Goal: Find specific page/section: Find specific page/section

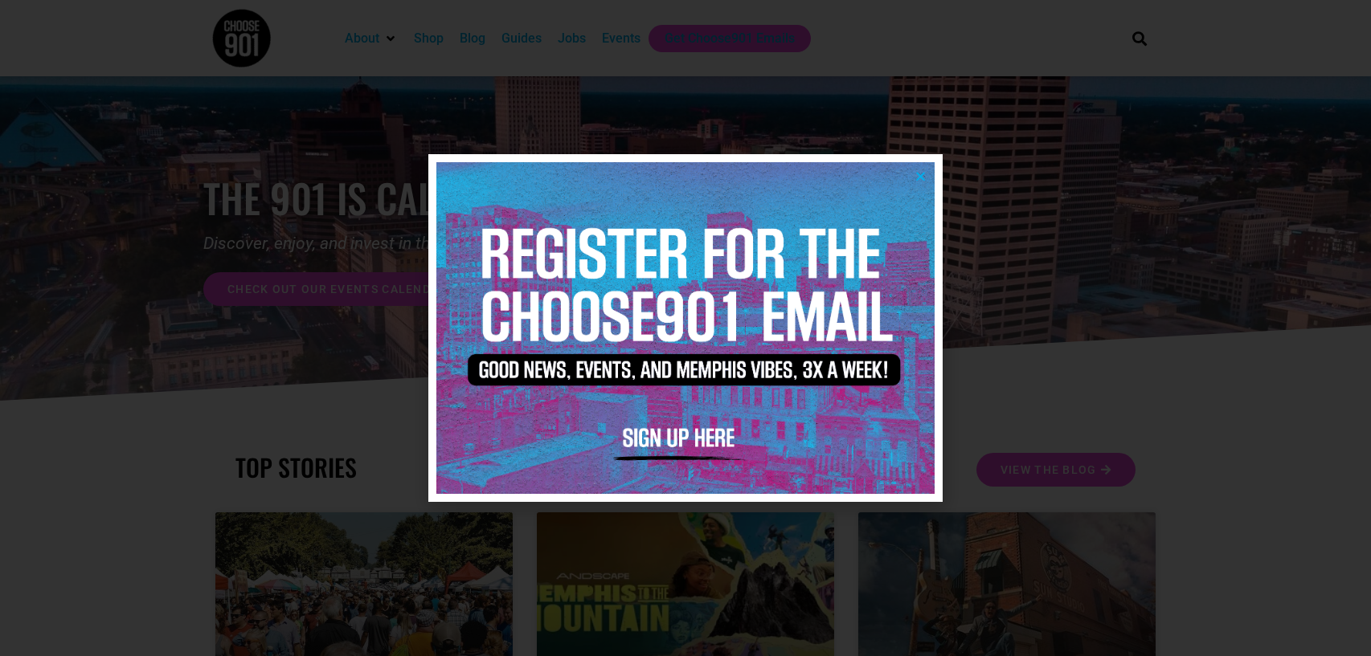
click at [917, 175] on icon "Close" at bounding box center [920, 176] width 12 height 12
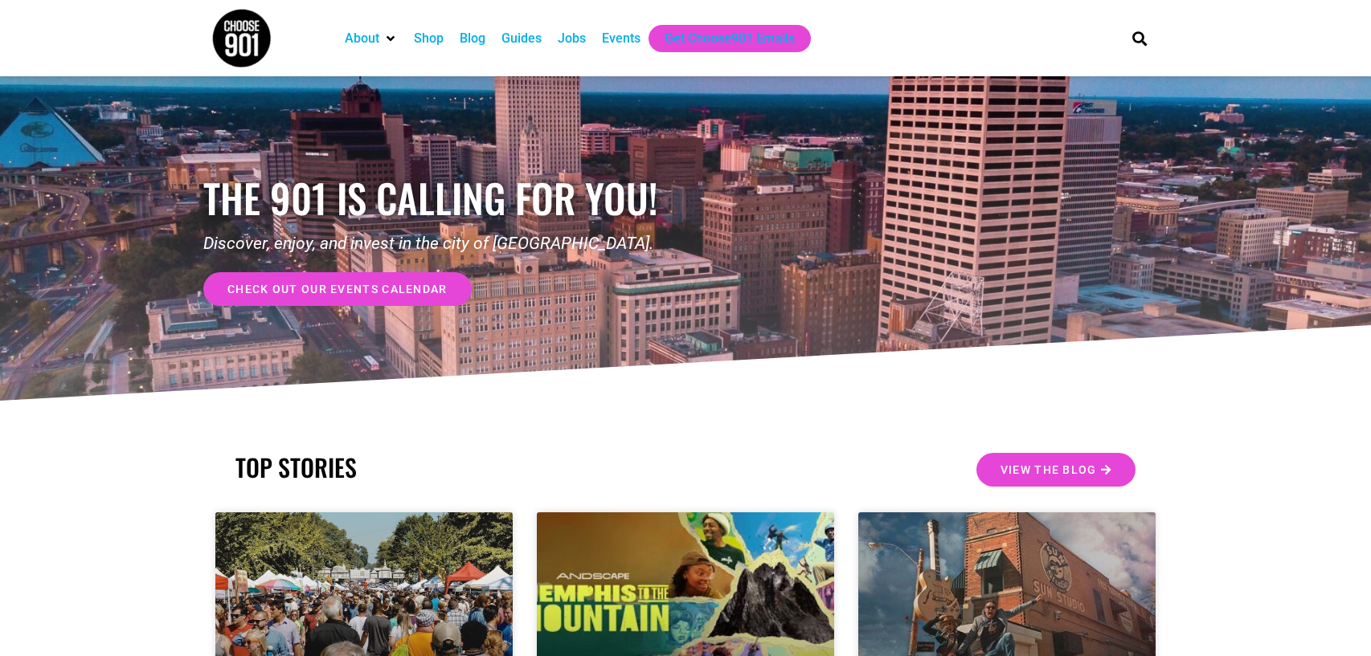
click at [569, 41] on div "Jobs" at bounding box center [572, 38] width 28 height 19
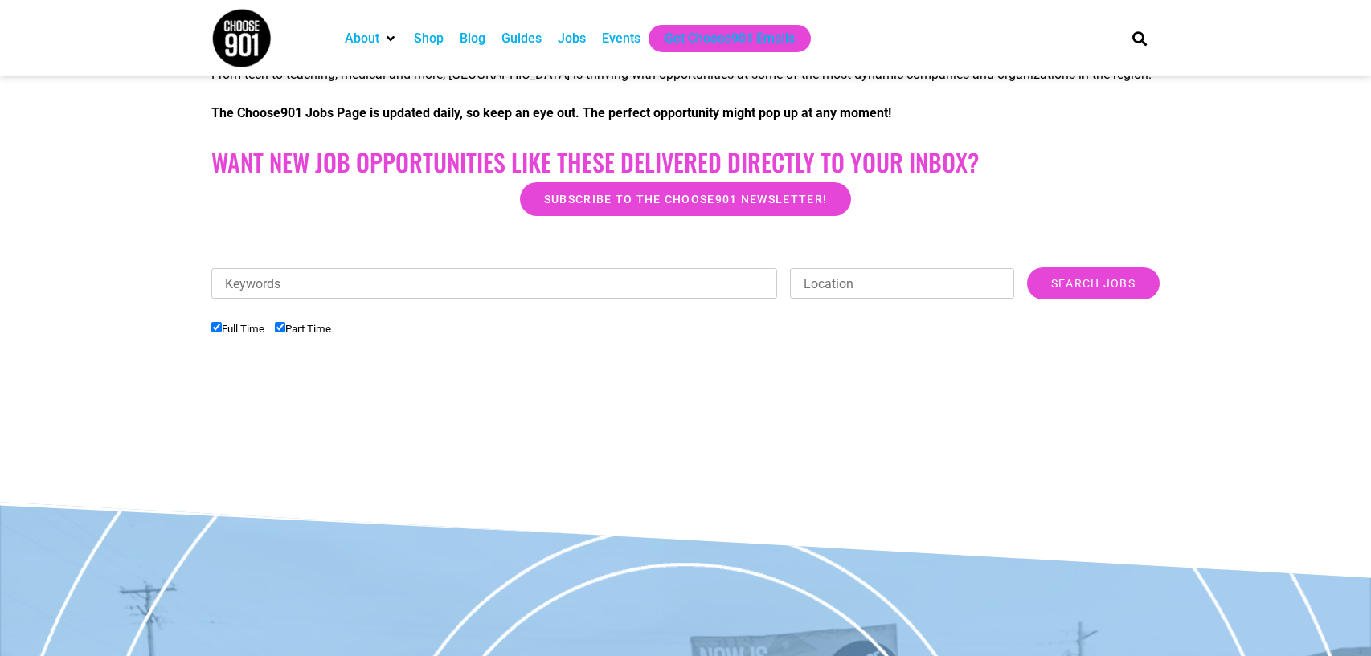
scroll to position [366, 0]
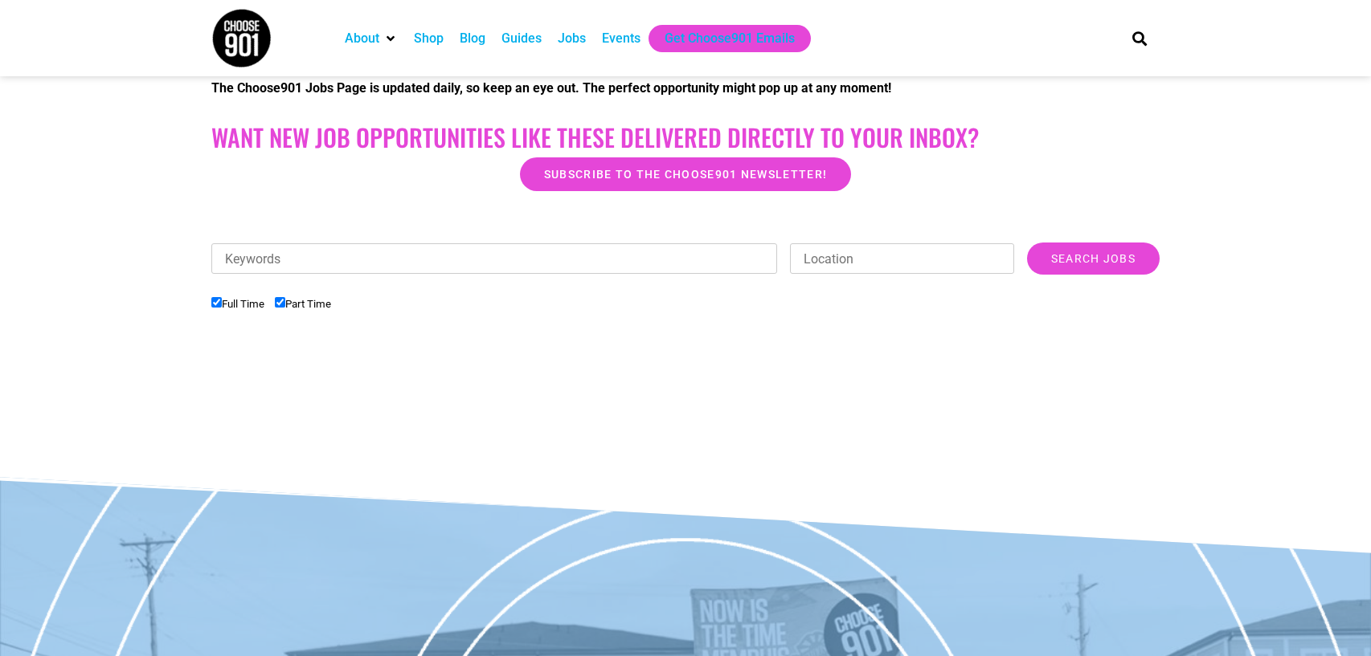
click at [283, 304] on input "Part Time" at bounding box center [280, 302] width 10 height 10
checkbox input "false"
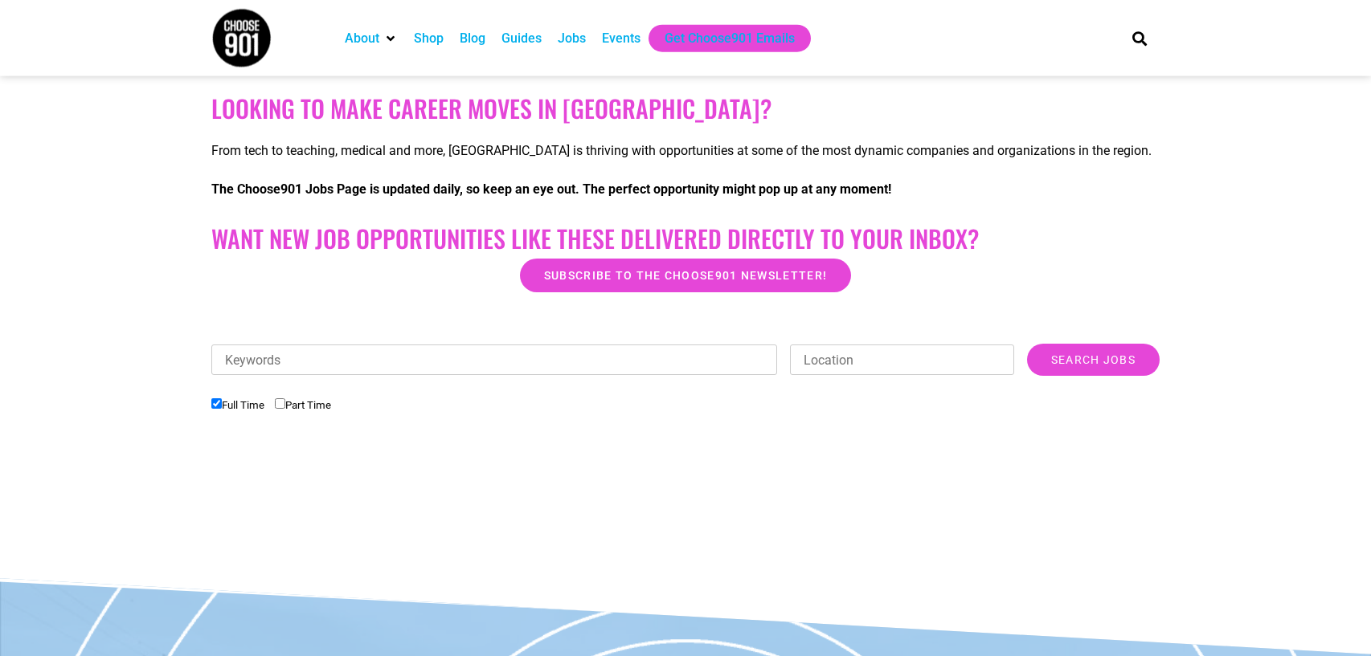
scroll to position [275, 0]
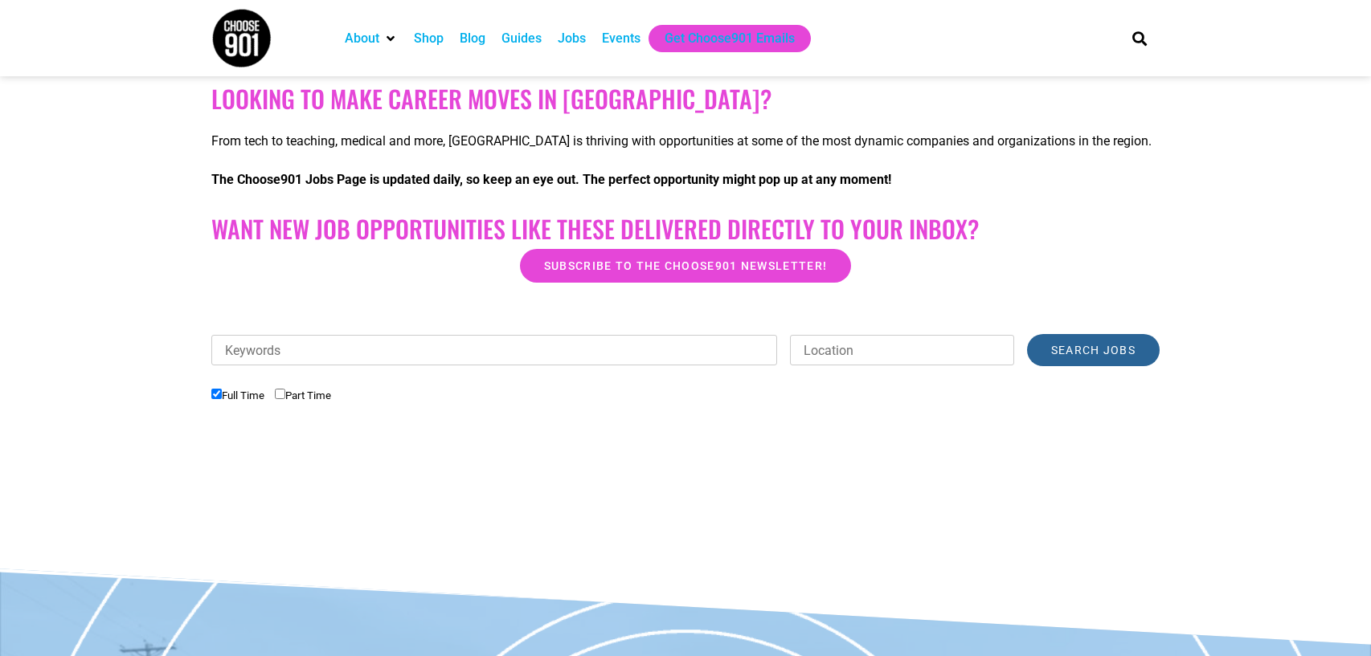
click at [1064, 355] on input "Search Jobs" at bounding box center [1093, 350] width 133 height 32
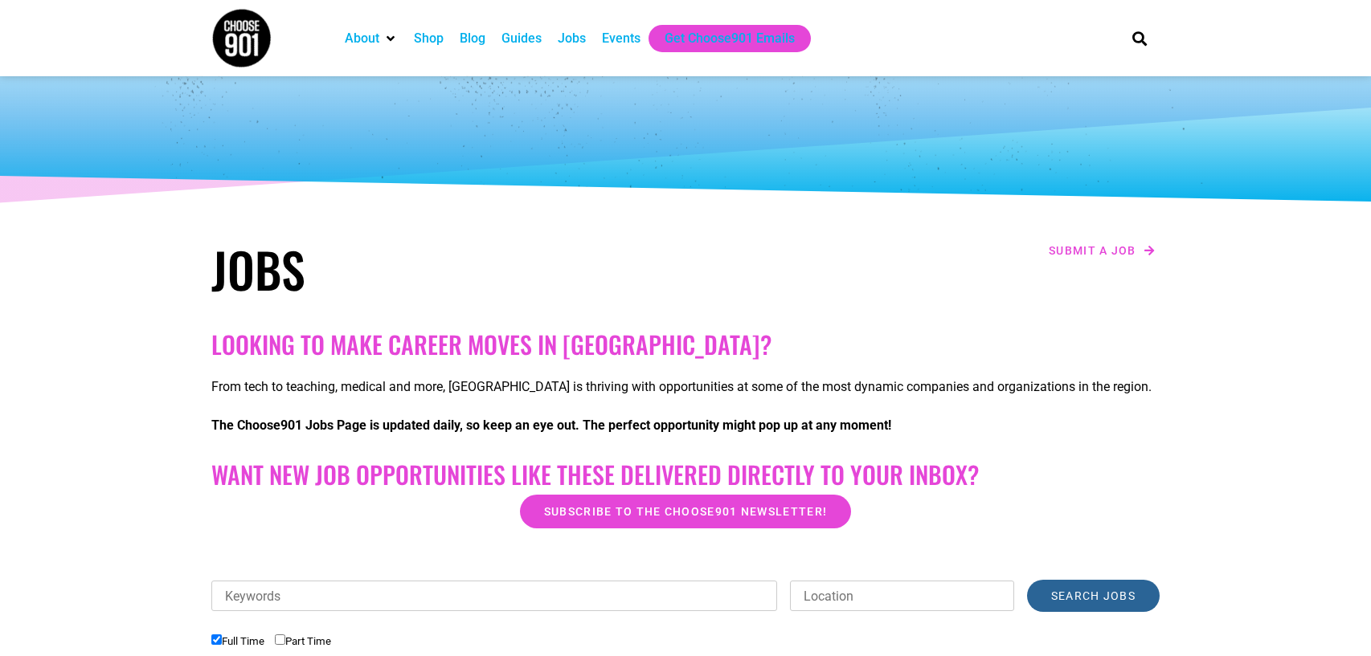
scroll to position [0, 0]
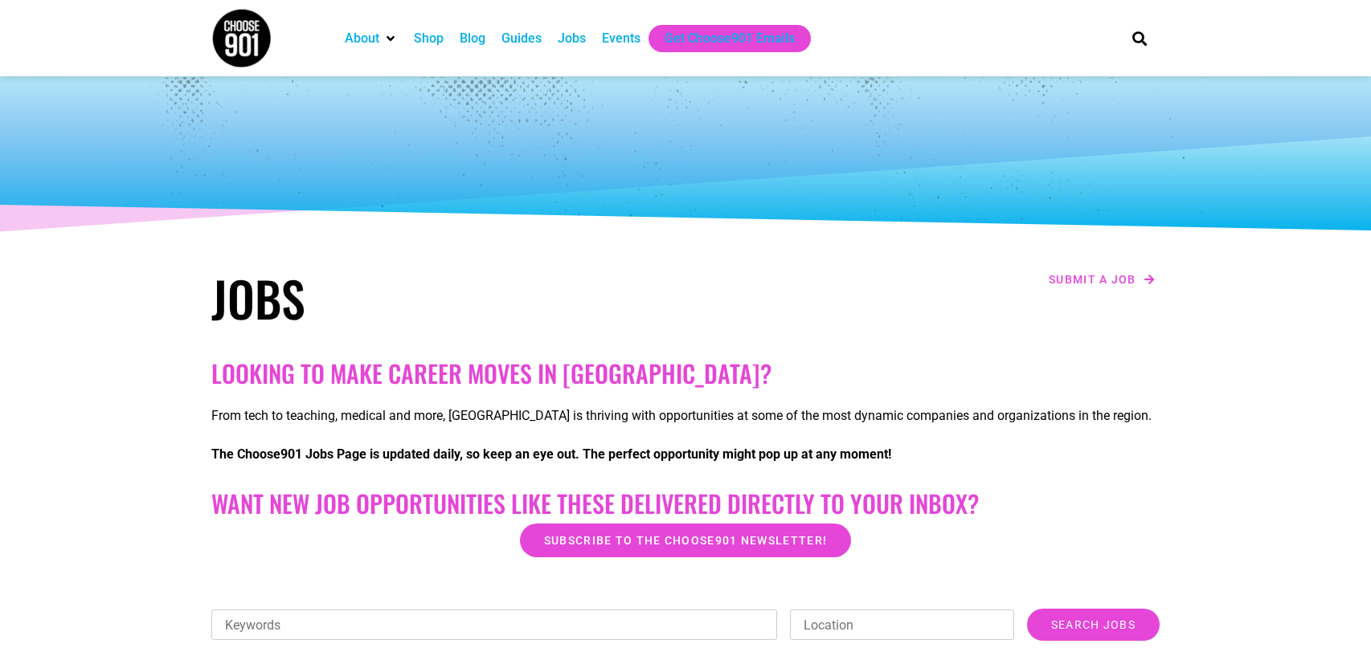
click at [574, 39] on div "Jobs" at bounding box center [572, 38] width 28 height 19
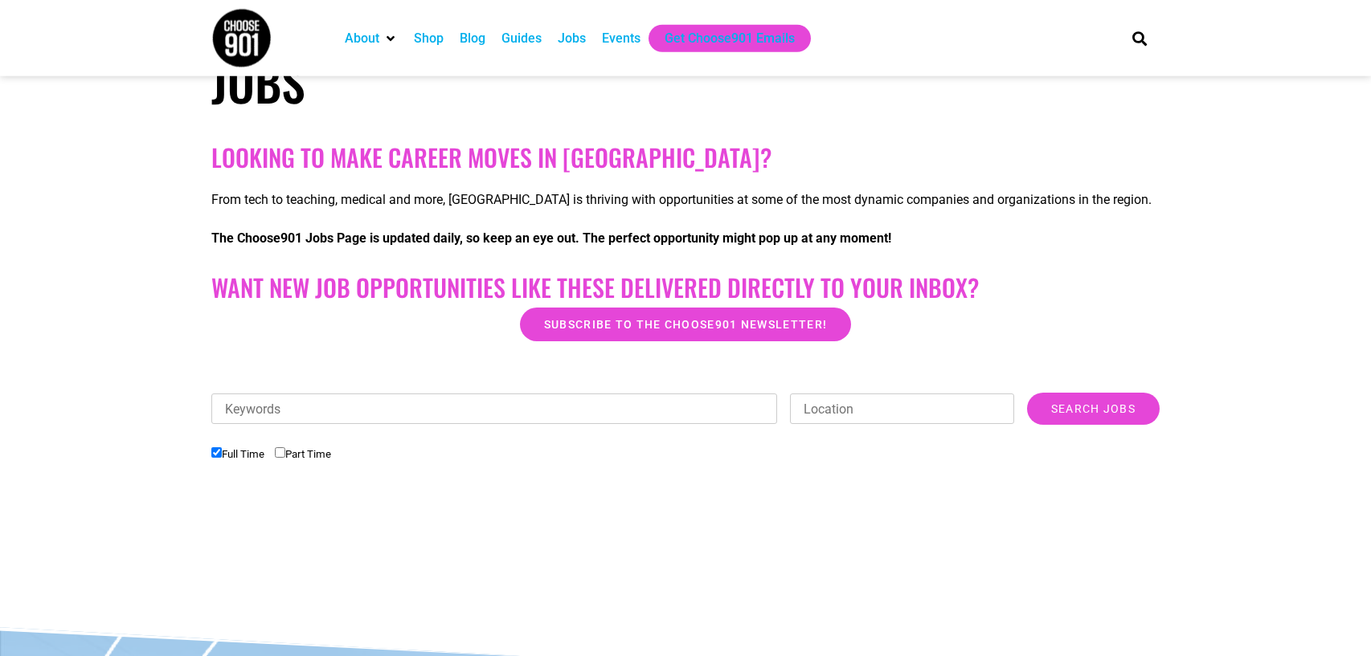
scroll to position [418, 0]
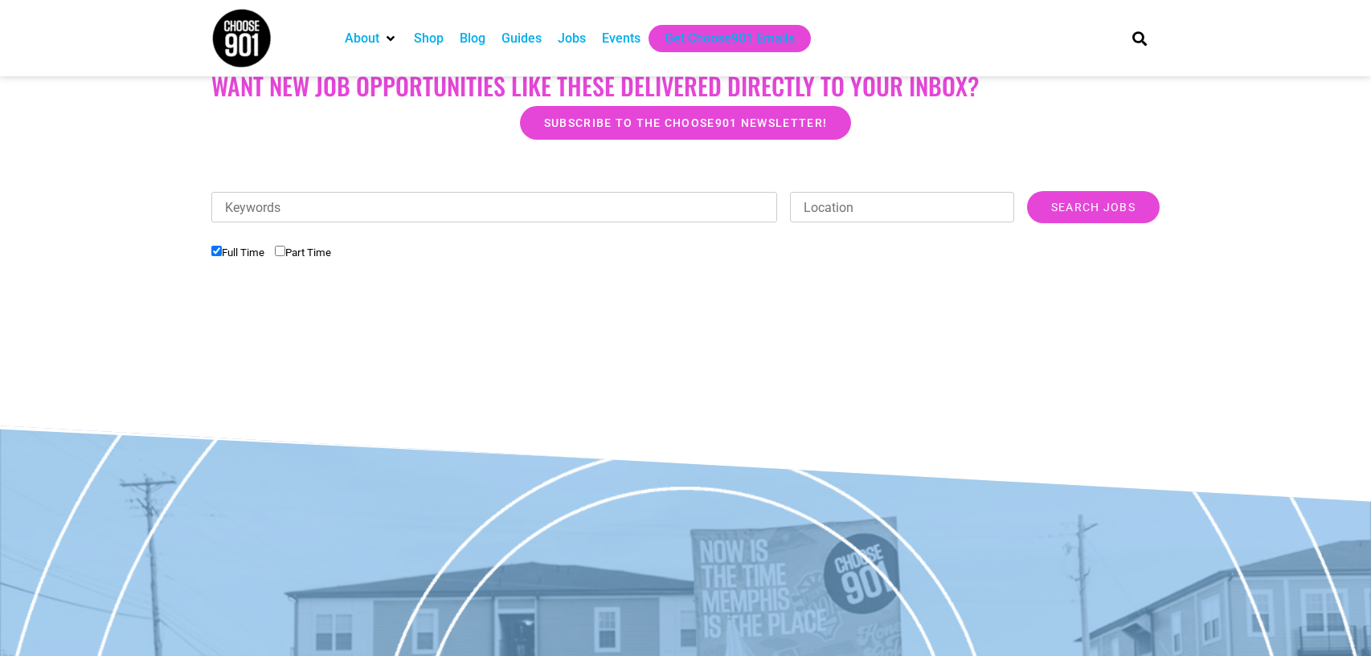
click at [285, 253] on input "Part Time" at bounding box center [280, 251] width 10 height 10
checkbox input "true"
click at [225, 256] on label "Full Time" at bounding box center [237, 253] width 53 height 12
click at [222, 256] on input "Full Time" at bounding box center [216, 251] width 10 height 10
checkbox input "false"
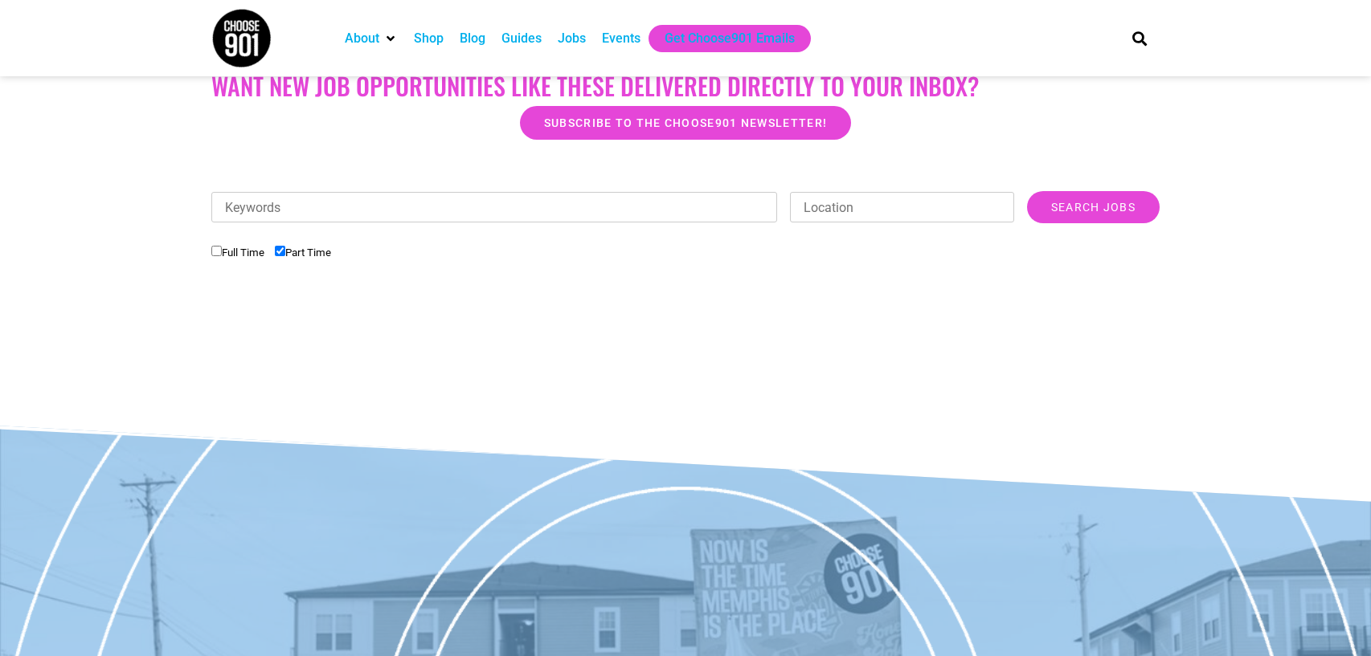
click at [282, 253] on input "Part Time" at bounding box center [280, 251] width 10 height 10
checkbox input "false"
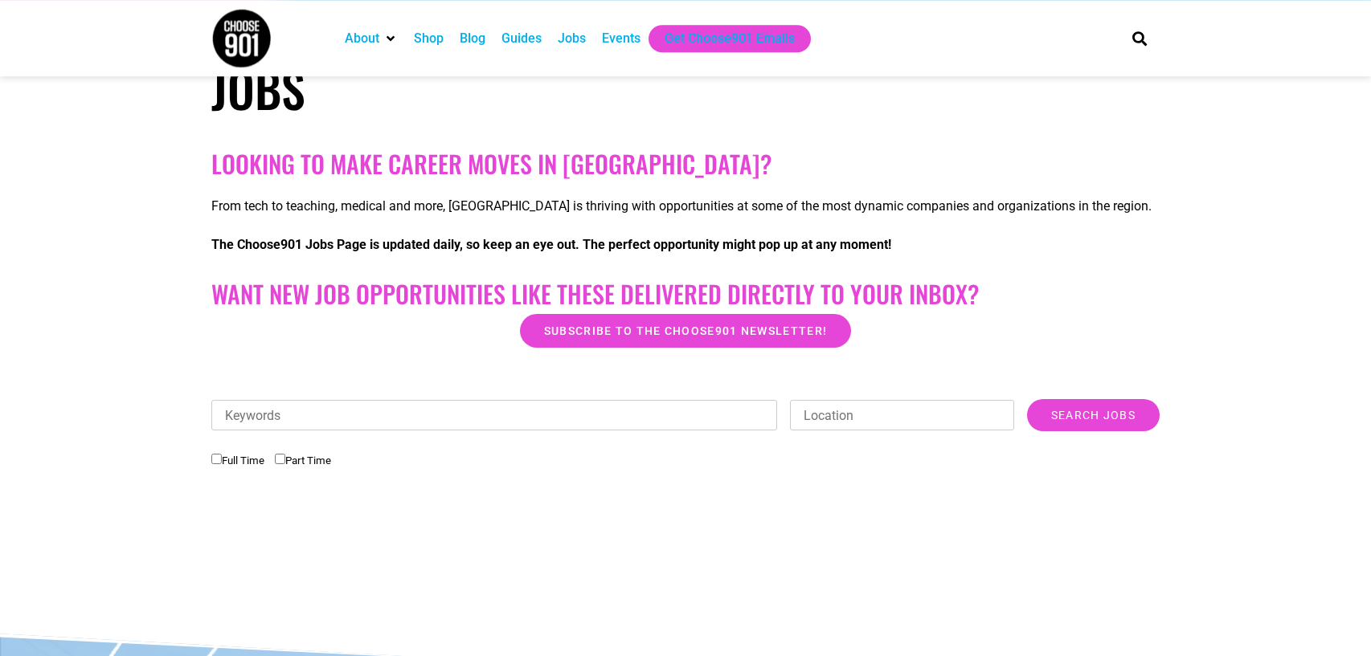
scroll to position [51, 0]
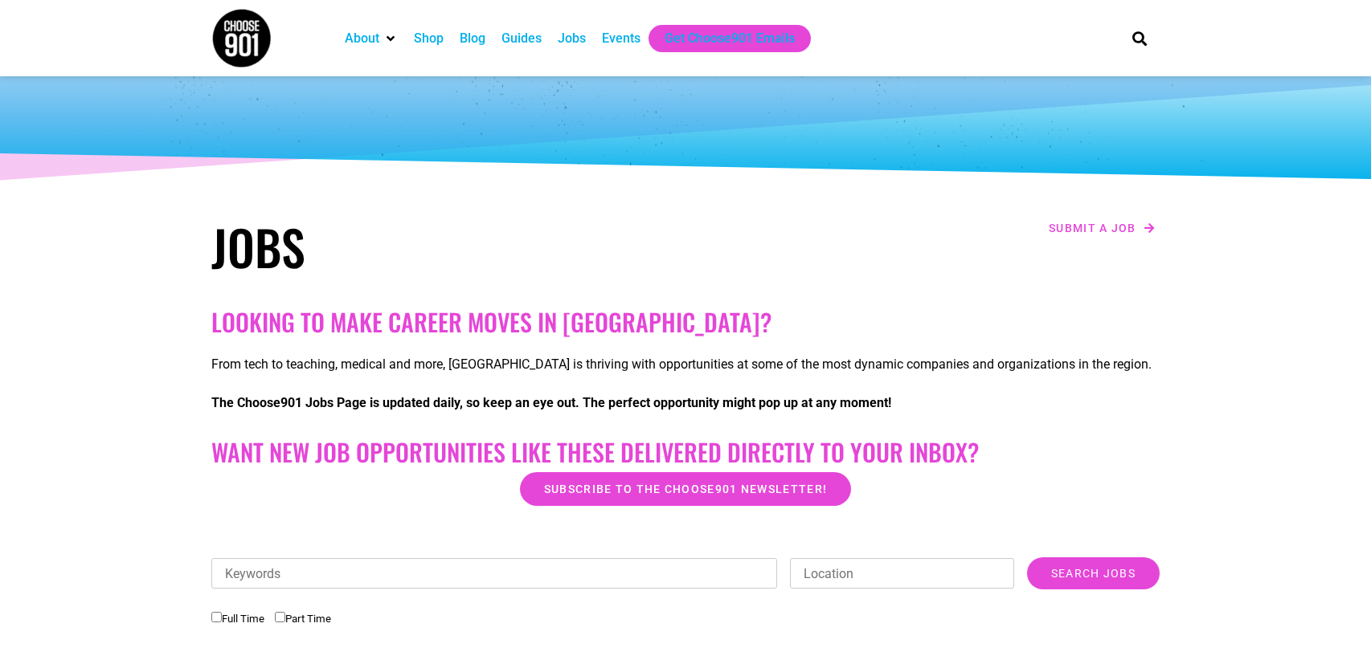
click at [560, 37] on div "Jobs" at bounding box center [572, 38] width 28 height 19
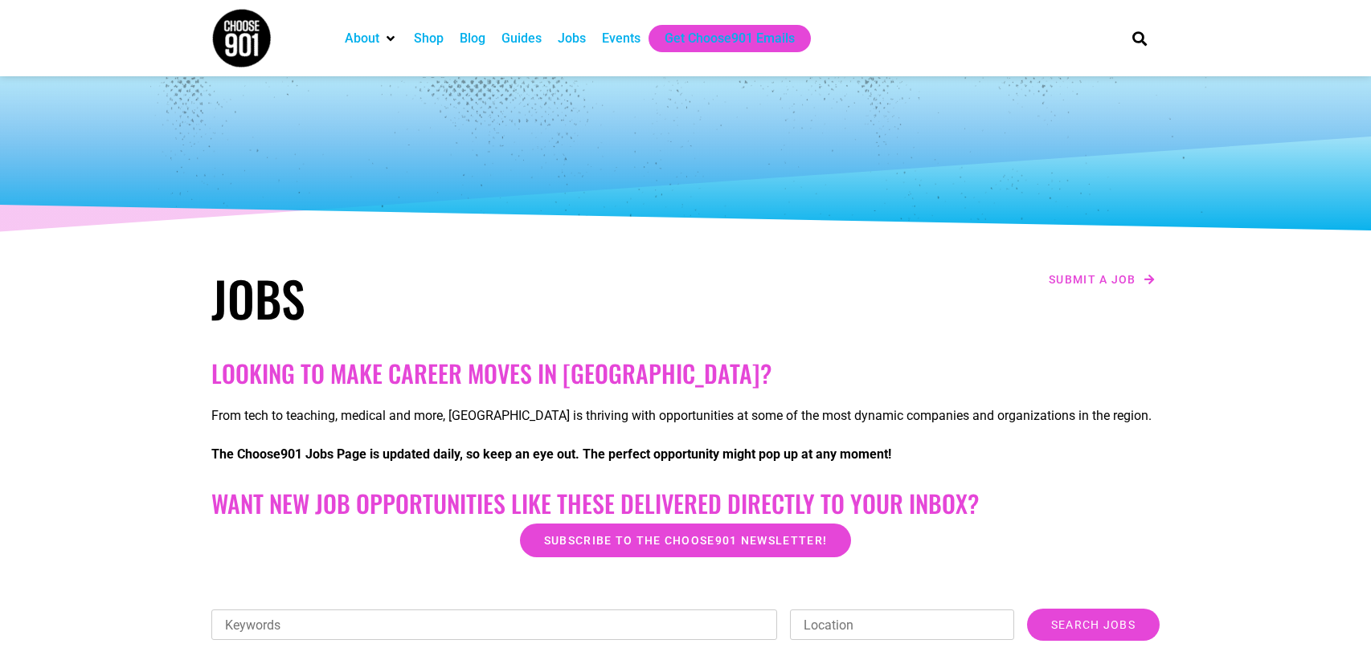
click at [573, 42] on div "Jobs" at bounding box center [572, 38] width 28 height 19
